Goal: Task Accomplishment & Management: Manage account settings

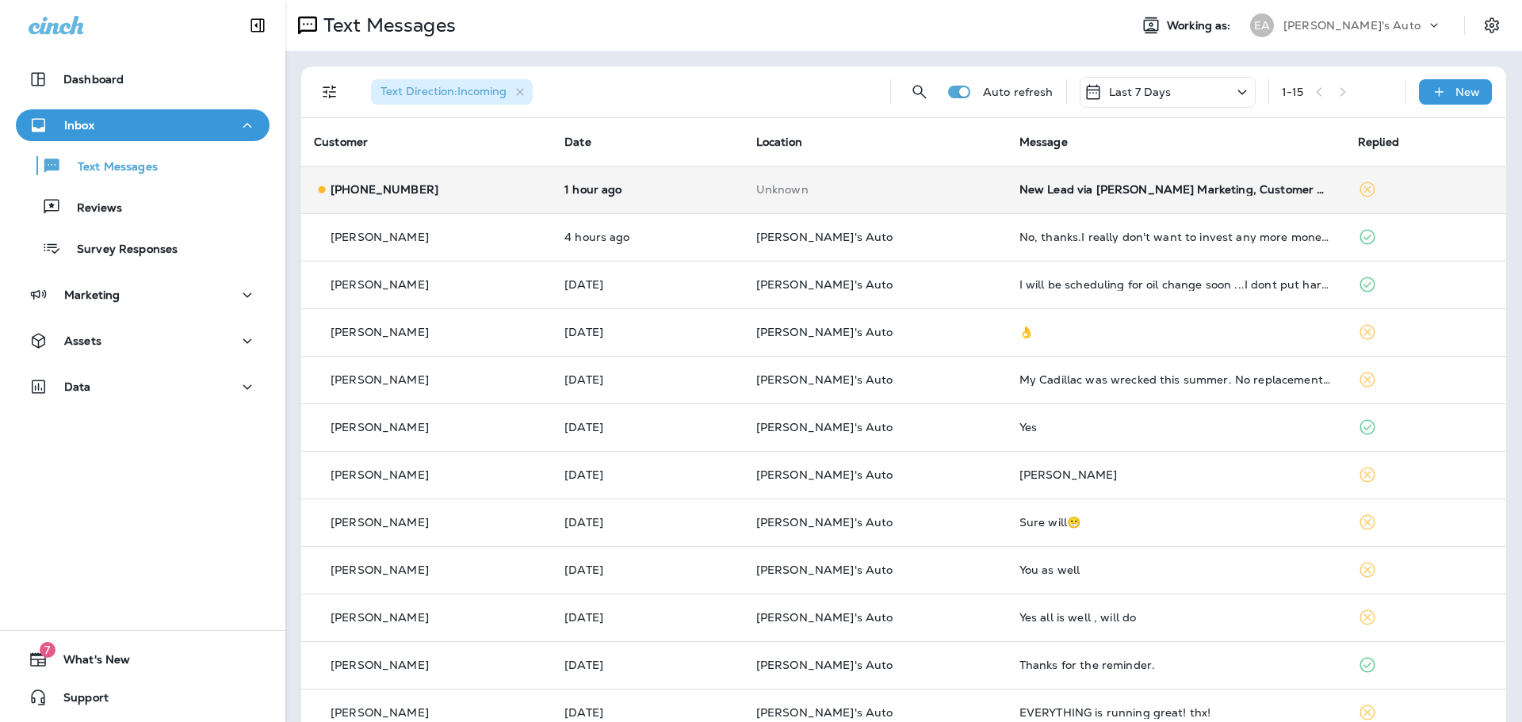
click at [805, 174] on td "Unknown" at bounding box center [874, 190] width 263 height 48
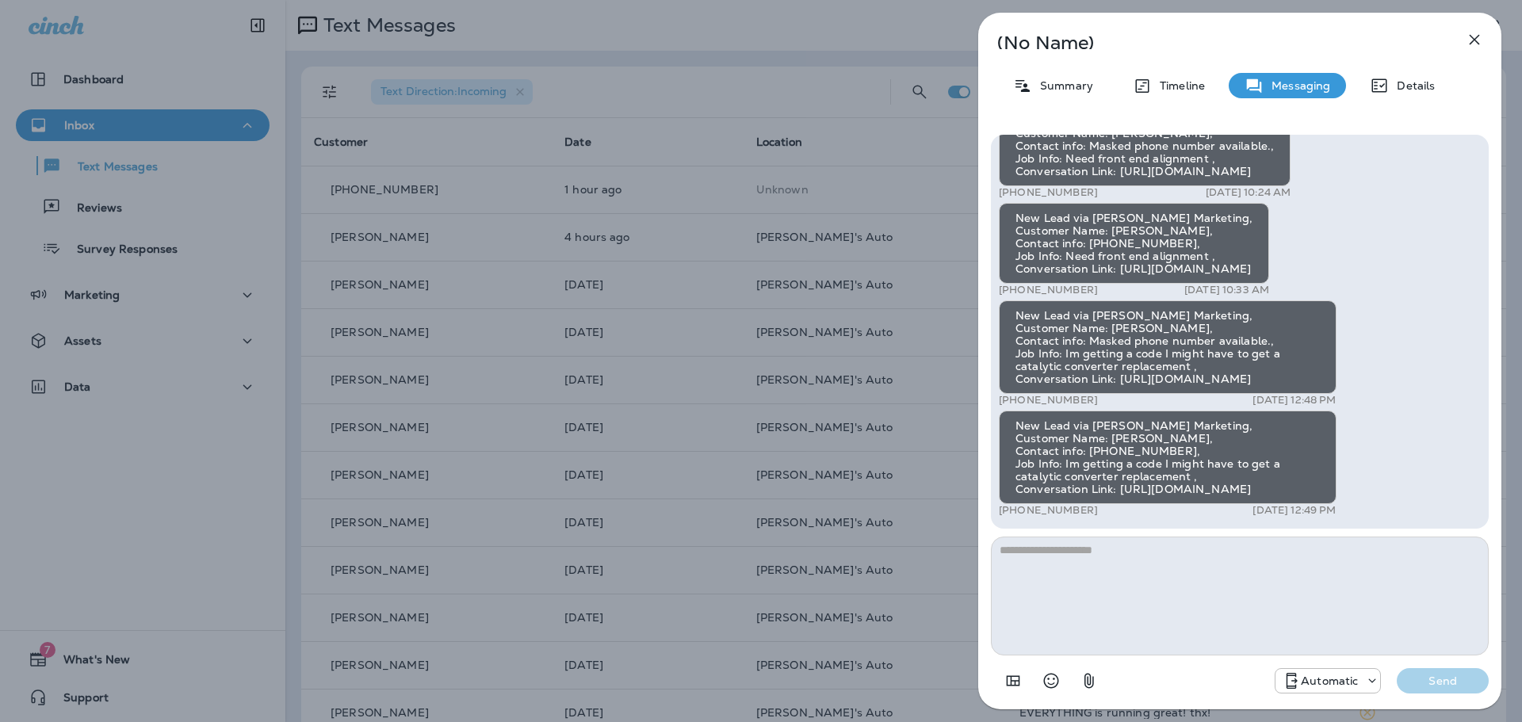
drag, startPoint x: 1141, startPoint y: 491, endPoint x: 1016, endPoint y: 479, distance: 125.0
click at [1016, 479] on div "New Lead via [PERSON_NAME] Marketing, Customer Name: [PERSON_NAME], Contact inf…" at bounding box center [1168, 458] width 338 height 94
copy div "[URL][DOMAIN_NAME]"
click at [1476, 44] on icon "button" at bounding box center [1474, 39] width 19 height 19
